Goal: Information Seeking & Learning: Learn about a topic

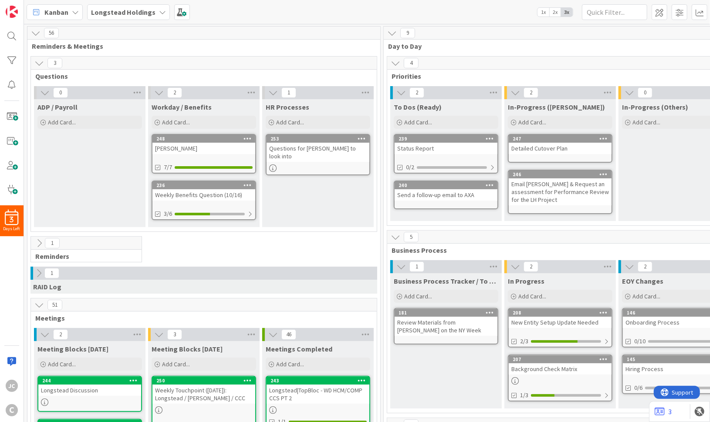
click at [192, 196] on div "Weekly Benefits Question (10/16)" at bounding box center [203, 194] width 103 height 11
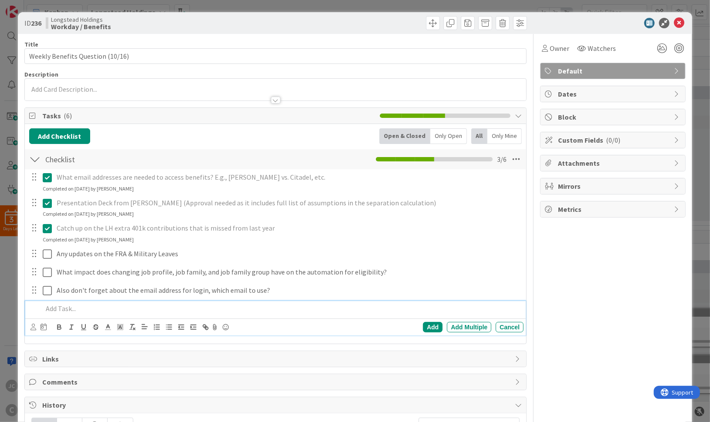
click at [158, 315] on div at bounding box center [281, 308] width 485 height 15
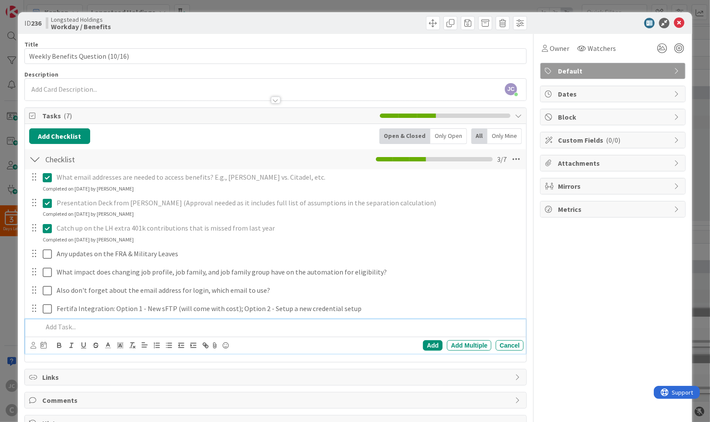
click at [117, 332] on p at bounding box center [282, 327] width 478 height 10
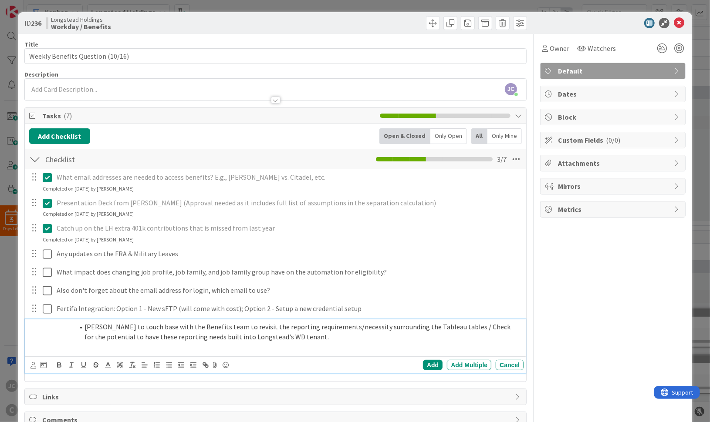
click at [84, 327] on span at bounding box center [84, 327] width 0 height 10
click at [84, 330] on li "Marisa to touch base with the Benefits team to revisit the reporting requiremen…" at bounding box center [286, 332] width 467 height 20
click at [431, 365] on div "Add" at bounding box center [433, 365] width 20 height 10
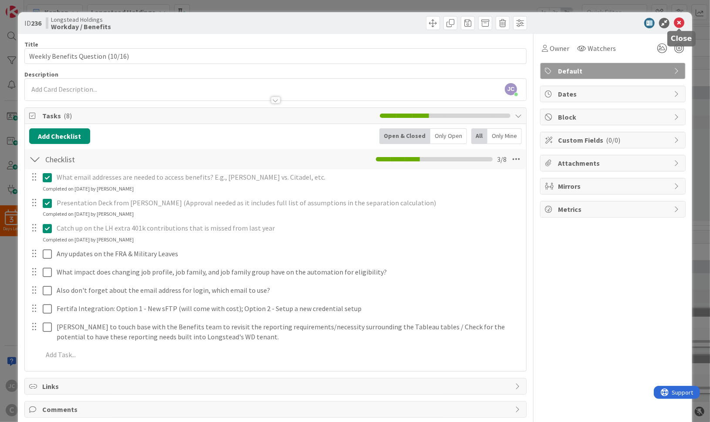
click at [499, 22] on icon at bounding box center [679, 23] width 10 height 10
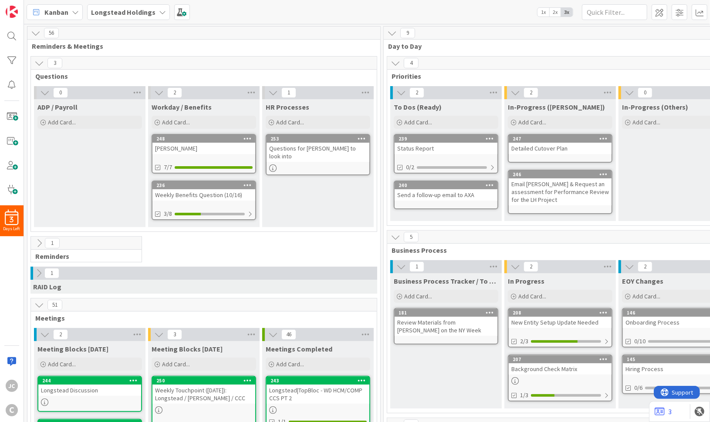
click at [225, 189] on div "Weekly Benefits Question (10/16)" at bounding box center [203, 194] width 103 height 11
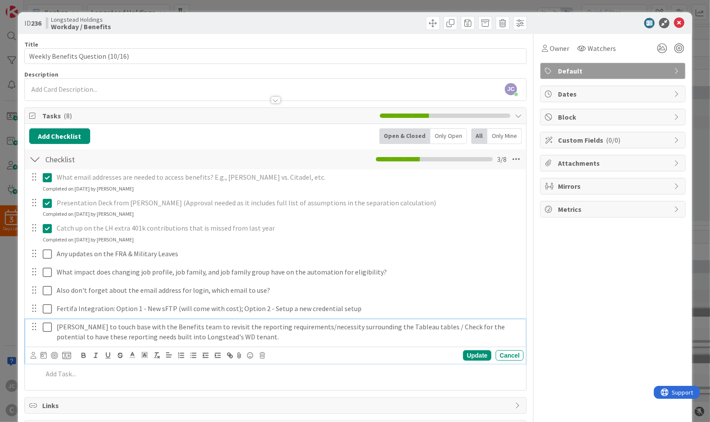
click at [244, 331] on p "Marisa to touch base with the Benefits team to revisit the reporting requiremen…" at bounding box center [288, 332] width 463 height 20
click at [245, 337] on p "Marisa to touch base with the Benefits team to revisit the reporting requiremen…" at bounding box center [288, 332] width 463 height 20
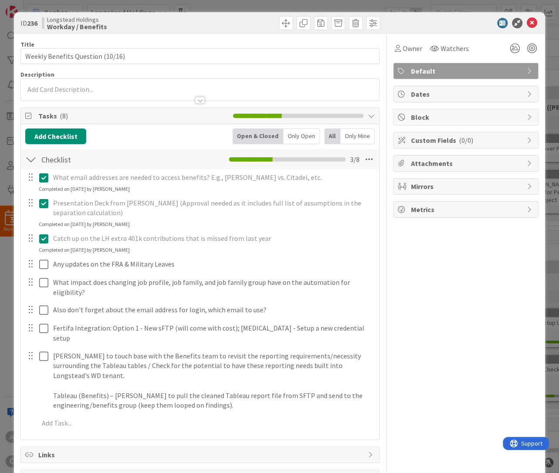
click at [10, 324] on div "ID 236 Longstead Holdings Workday / Benefits Title 32 / 128 Weekly Benefits Que…" at bounding box center [279, 236] width 559 height 473
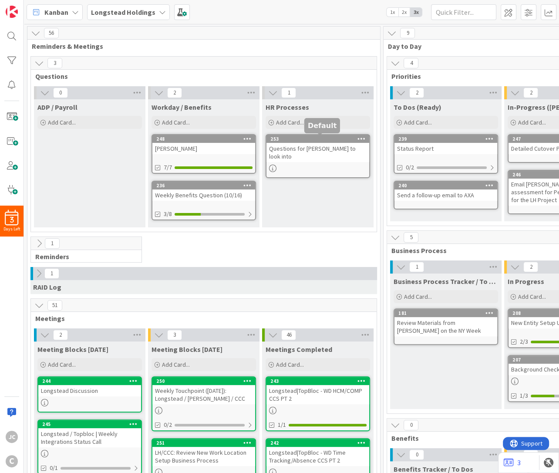
click at [296, 148] on div "Questions for Marisa to look into" at bounding box center [318, 152] width 103 height 19
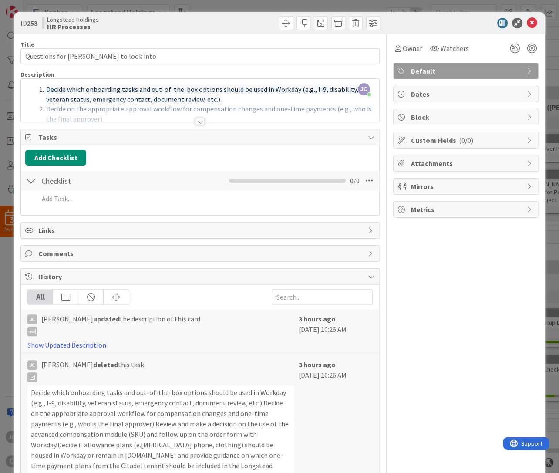
click at [207, 125] on div "Title 33 / 128 Questions for Marisa to look into Description JC Jerry Chen join…" at bounding box center [199, 372] width 359 height 677
click at [192, 120] on div at bounding box center [200, 111] width 358 height 22
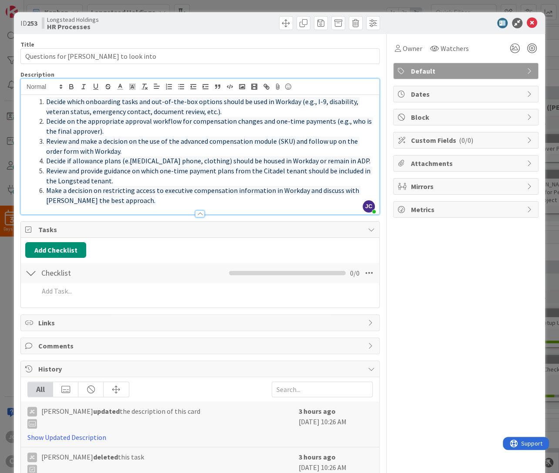
click at [4, 250] on div "ID 253 Longstead Holdings HR Processes Title 33 / 128 Questions for Marisa to l…" at bounding box center [279, 236] width 559 height 473
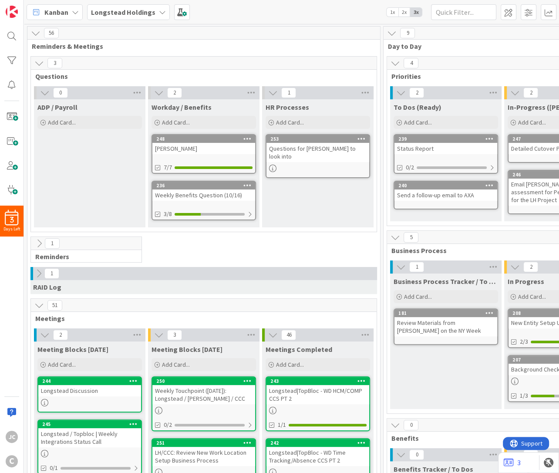
click at [224, 189] on div "Weekly Benefits Question (10/16)" at bounding box center [203, 194] width 103 height 11
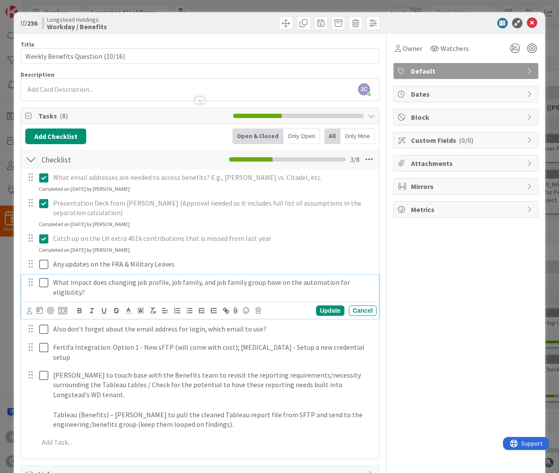
click at [201, 288] on p "What impact does changing job profile, job family, and job family group have on…" at bounding box center [213, 287] width 320 height 20
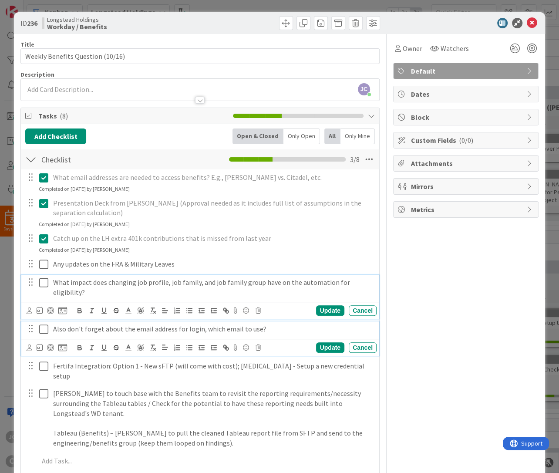
click at [130, 324] on p "Also don't forget about the email address for login, which email to use?" at bounding box center [213, 329] width 320 height 10
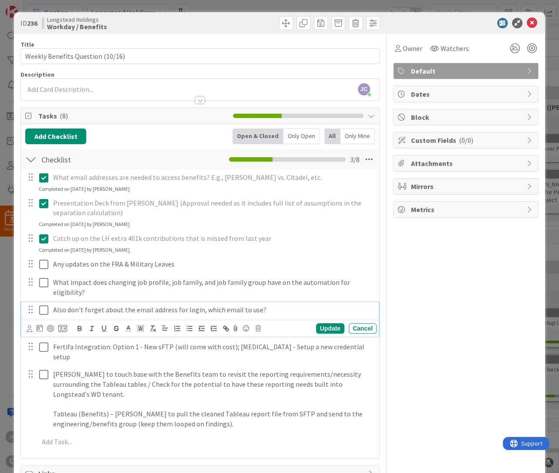
click at [130, 326] on polyline at bounding box center [128, 327] width 3 height 3
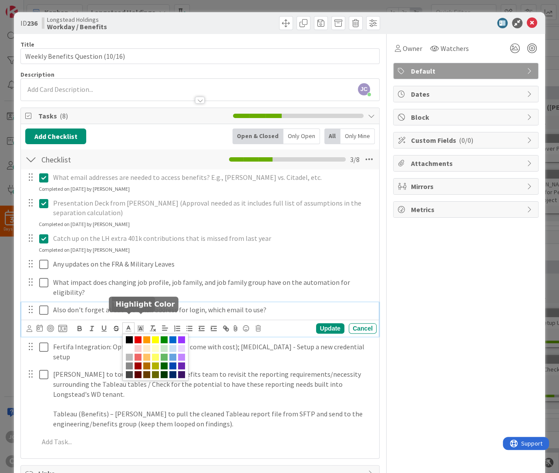
click at [235, 305] on p "Also don't forget about the email address for login, which email to use?" at bounding box center [213, 310] width 320 height 10
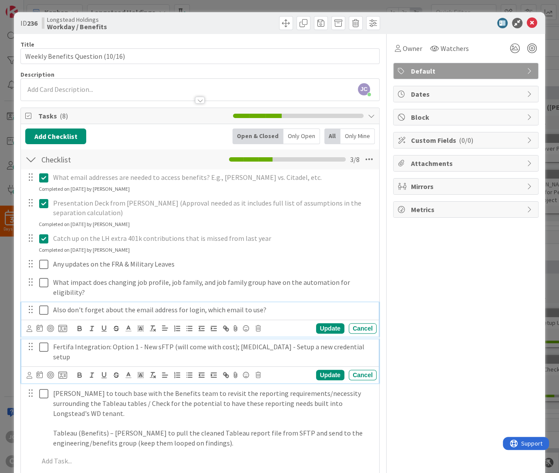
click at [196, 343] on p "Fertifa Integration: Option 1 - New sFTP (will come with cost); Option 2 - Setu…" at bounding box center [213, 352] width 320 height 20
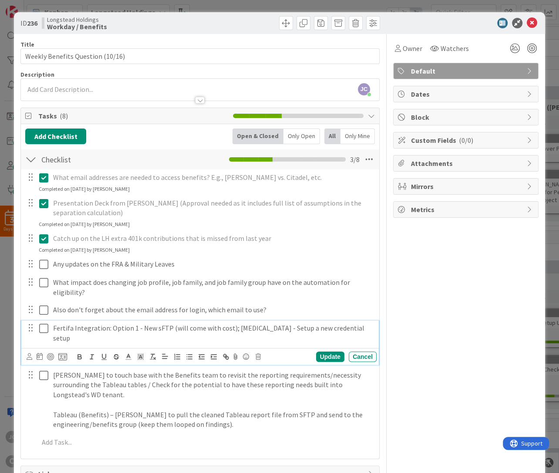
click at [109, 324] on p "Fertifa Integration: Option 1 - New sFTP (will come with cost); Option 2 - Setu…" at bounding box center [213, 333] width 320 height 20
click at [110, 323] on p "Fertifa Integration: Option 1 - New sFTP (will come with cost); Option 2 - Setu…" at bounding box center [213, 333] width 320 height 20
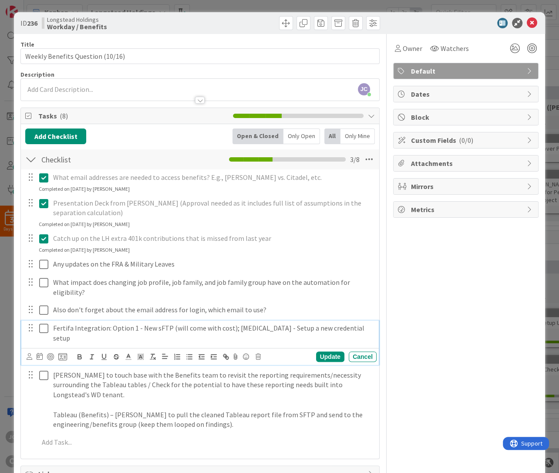
click at [110, 323] on p "Fertifa Integration: Option 1 - New sFTP (will come with cost); Option 2 - Setu…" at bounding box center [213, 333] width 320 height 20
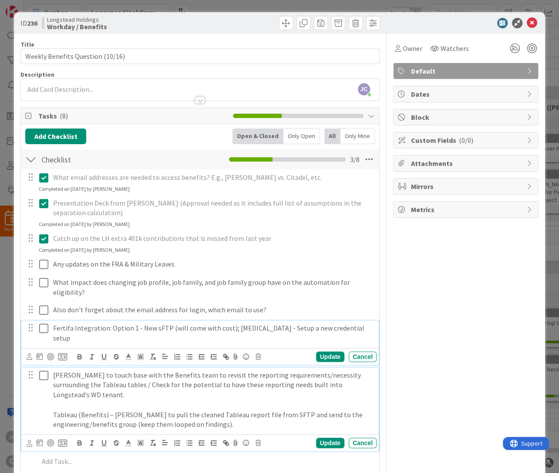
click at [83, 370] on p "Marisa to touch base with the Benefits team to revisit the reporting requiremen…" at bounding box center [213, 385] width 320 height 30
click at [83, 410] on p "Tableau (Benefits) – Marisa to pull the cleaned Tableau report file from SFTP a…" at bounding box center [213, 420] width 320 height 20
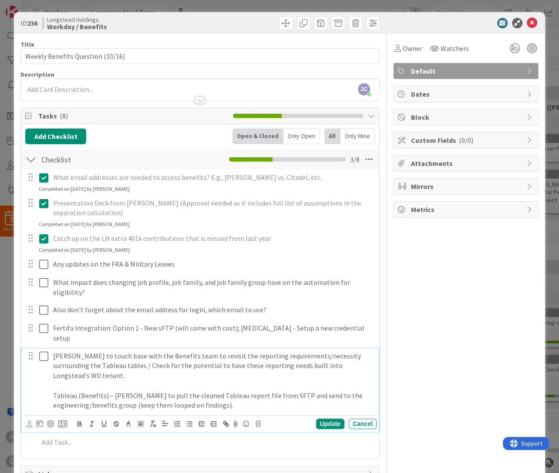
click at [83, 391] on p "Tableau (Benefits) – Marisa to pull the cleaned Tableau report file from SFTP a…" at bounding box center [213, 401] width 320 height 20
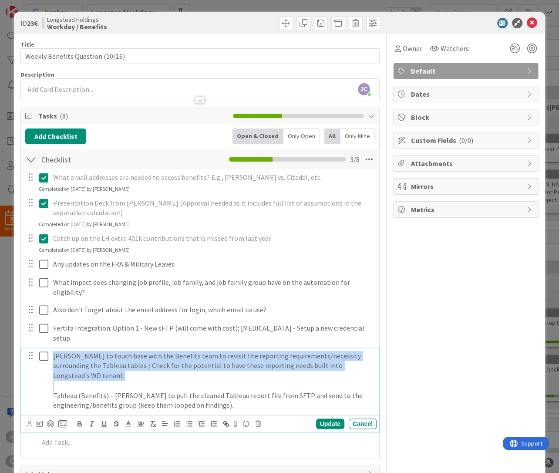
click at [9, 392] on div "ID 236 Longstead Holdings Workday / Benefits Title 32 / 128 Weekly Benefits Que…" at bounding box center [279, 236] width 559 height 473
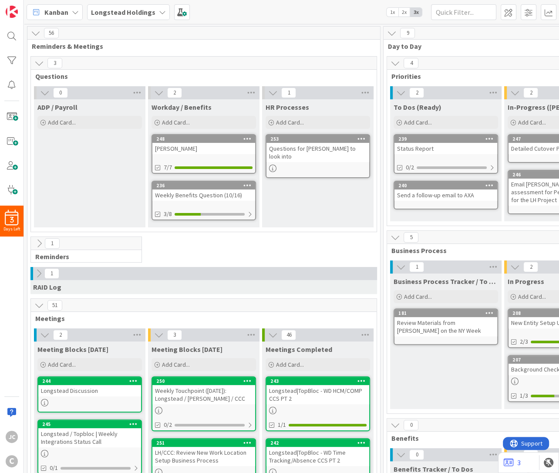
click at [181, 150] on div "Janet Summins" at bounding box center [203, 148] width 103 height 11
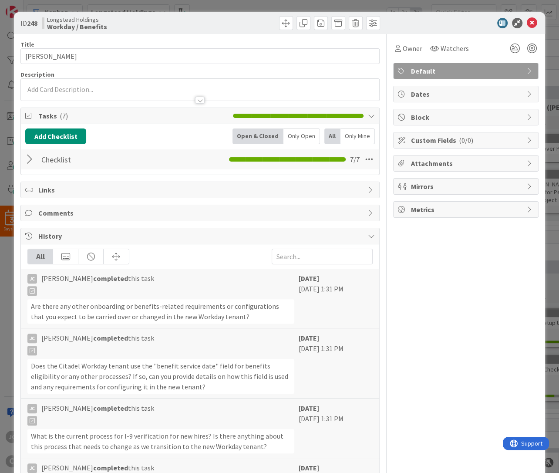
click at [33, 157] on div at bounding box center [30, 160] width 11 height 16
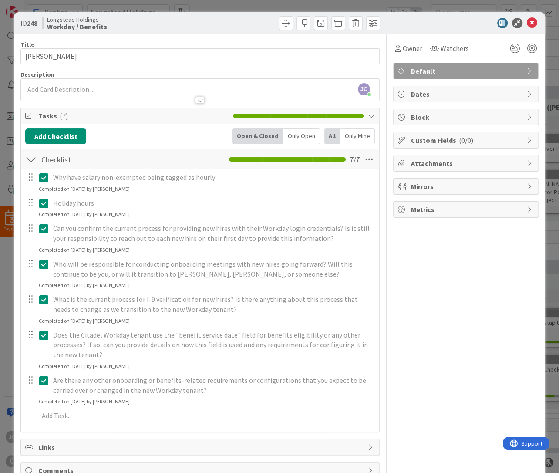
click at [33, 157] on div at bounding box center [30, 160] width 11 height 16
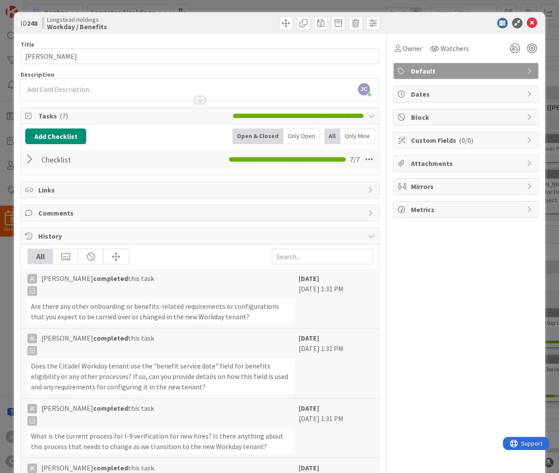
click at [6, 191] on div "ID 248 Longstead Holdings Workday / Benefits Title 13 / 128 Janet Summins Descr…" at bounding box center [279, 236] width 559 height 473
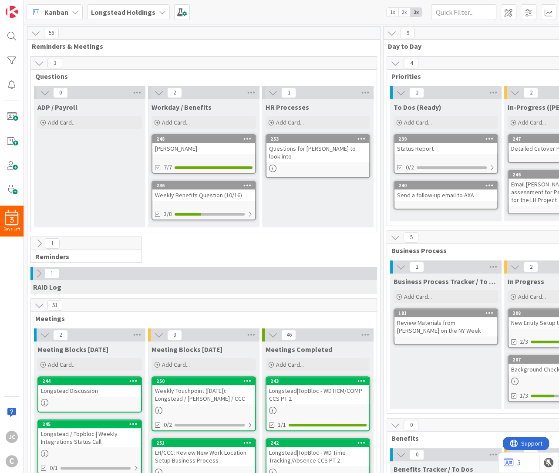
click at [228, 193] on div "Weekly Benefits Question (10/16)" at bounding box center [203, 194] width 103 height 11
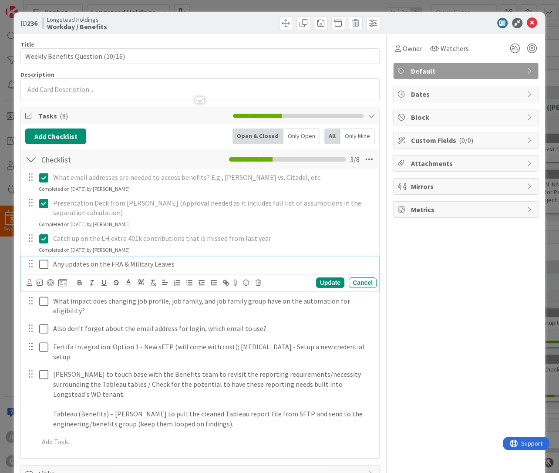
click at [47, 270] on icon at bounding box center [43, 264] width 9 height 10
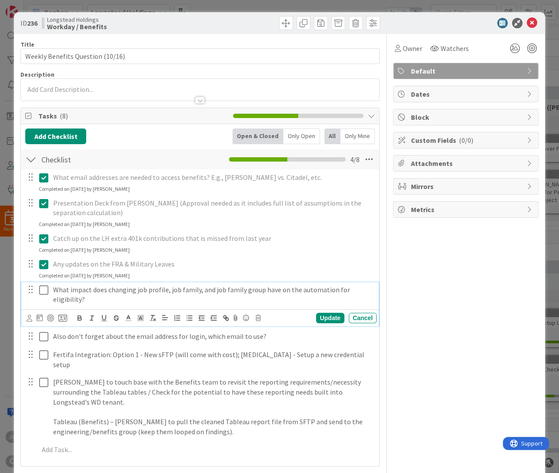
click at [45, 291] on icon at bounding box center [43, 290] width 9 height 10
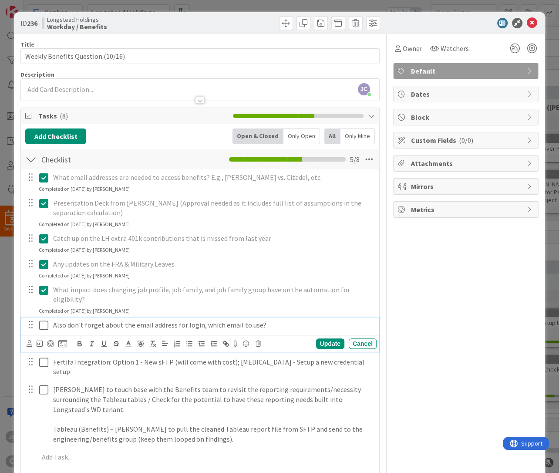
click at [41, 321] on icon at bounding box center [43, 325] width 9 height 10
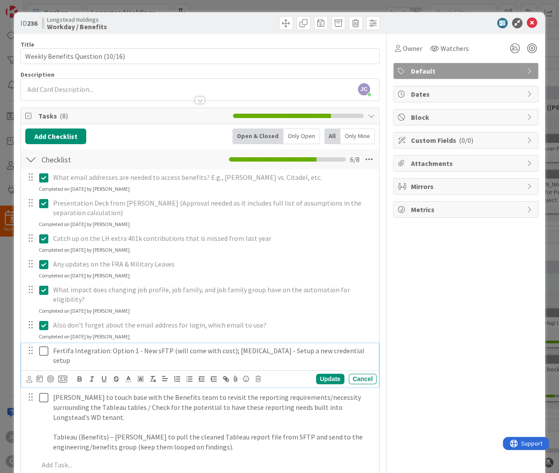
click at [43, 346] on icon at bounding box center [43, 351] width 9 height 10
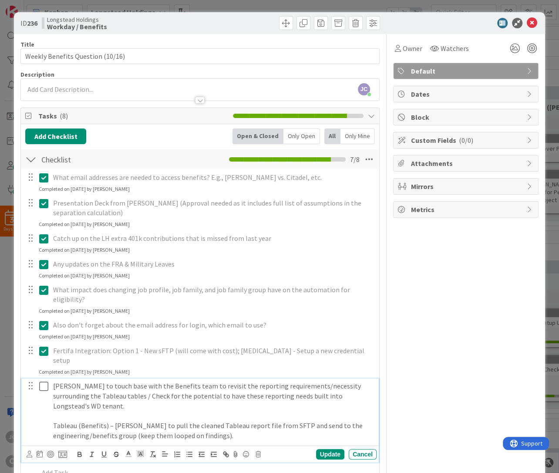
click at [41, 381] on icon at bounding box center [43, 386] width 9 height 10
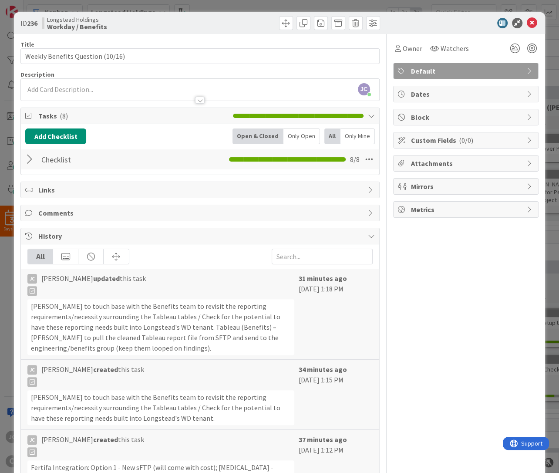
click at [10, 392] on div "ID 236 Longstead Holdings Workday / Benefits Title 32 / 128 Weekly Benefits Que…" at bounding box center [279, 236] width 559 height 473
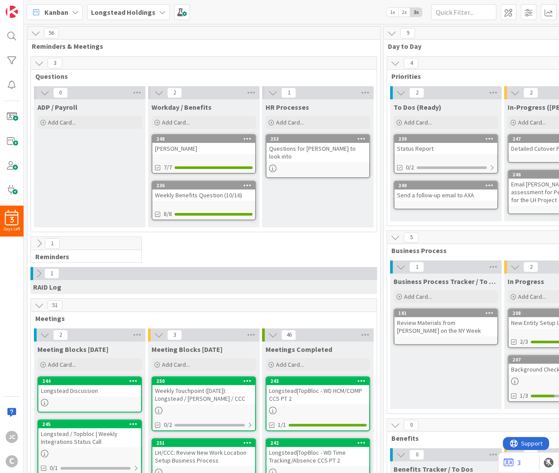
click at [196, 193] on div "Weekly Benefits Question (10/16)" at bounding box center [203, 194] width 103 height 11
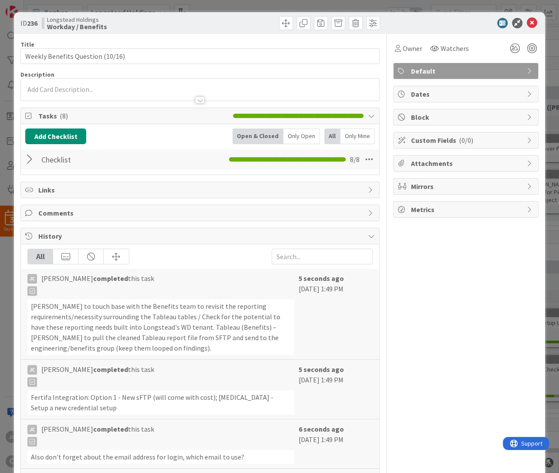
click at [24, 159] on div "Checklist Checklist Name 9 / 64 Checklist 8 / 8" at bounding box center [200, 159] width 358 height 20
click at [31, 161] on div at bounding box center [30, 160] width 11 height 16
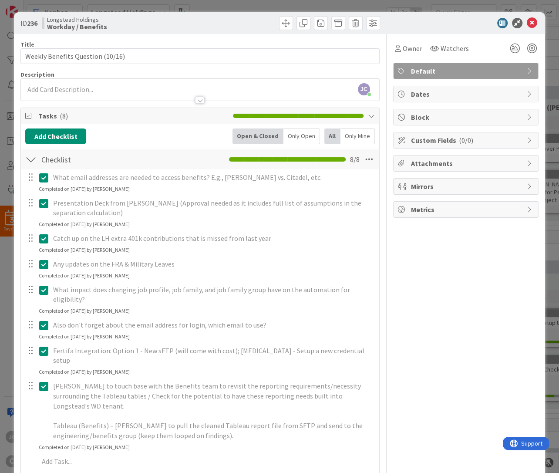
click at [4, 219] on div "ID 236 Longstead Holdings Workday / Benefits Title 32 / 128 Weekly Benefits Que…" at bounding box center [279, 236] width 559 height 473
